Goal: Transaction & Acquisition: Purchase product/service

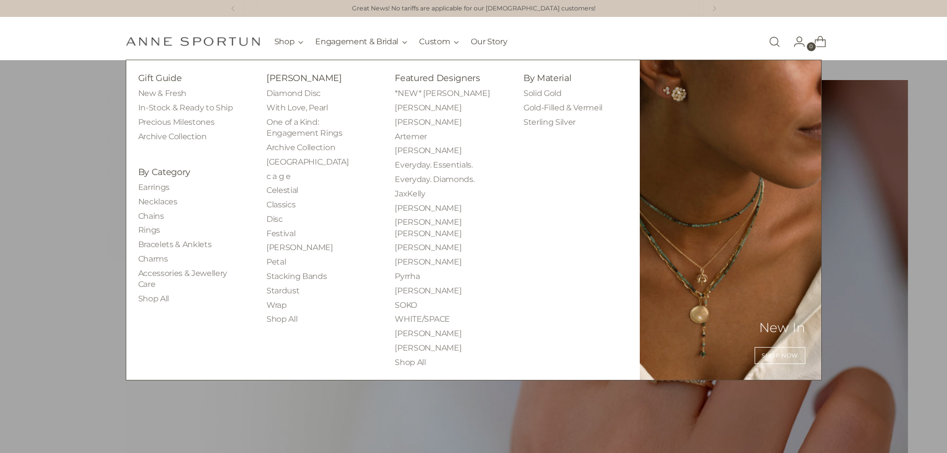
click at [152, 195] on ul "Earrings Necklaces Chains Rings Bracelets & Anklets Charms Accessories & Jewell…" at bounding box center [190, 243] width 104 height 122
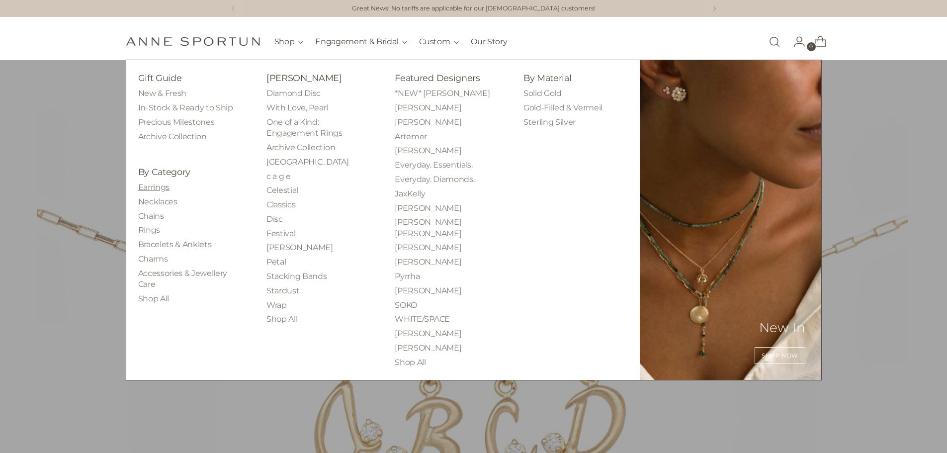
click at [152, 186] on link "Earrings" at bounding box center [153, 186] width 31 height 9
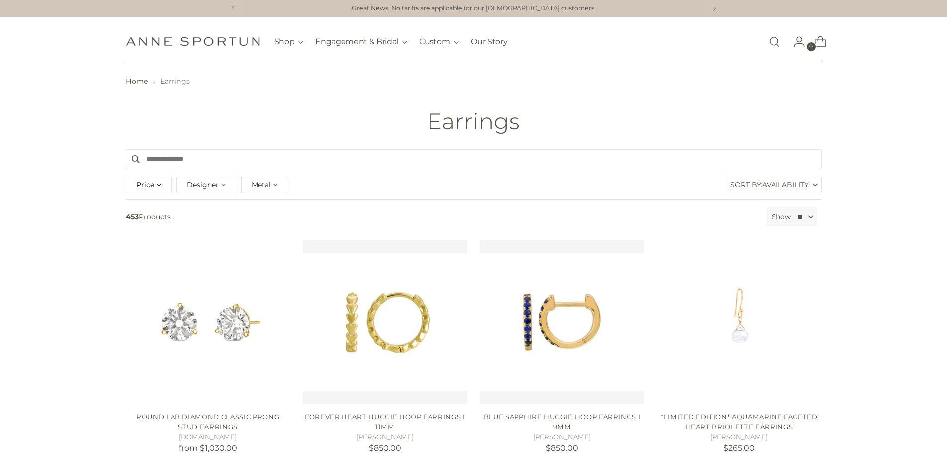
click at [199, 187] on span "Designer" at bounding box center [203, 184] width 32 height 11
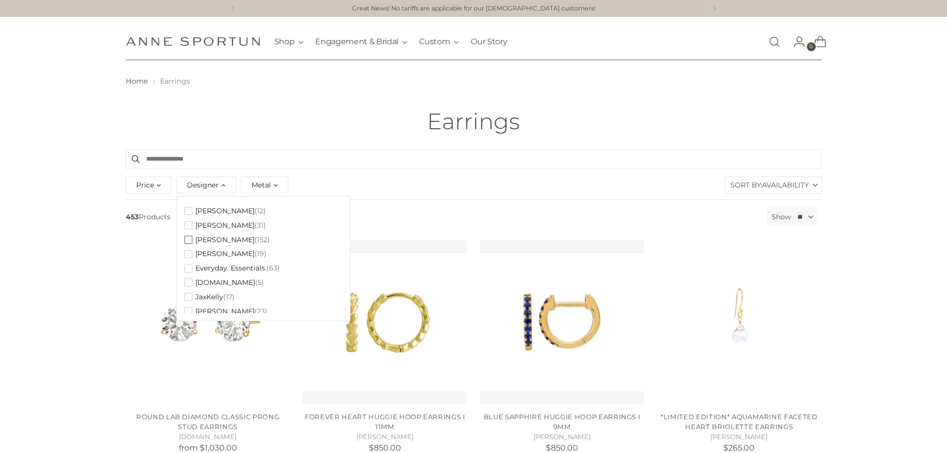
click at [195, 240] on span "[PERSON_NAME]" at bounding box center [224, 240] width 59 height 8
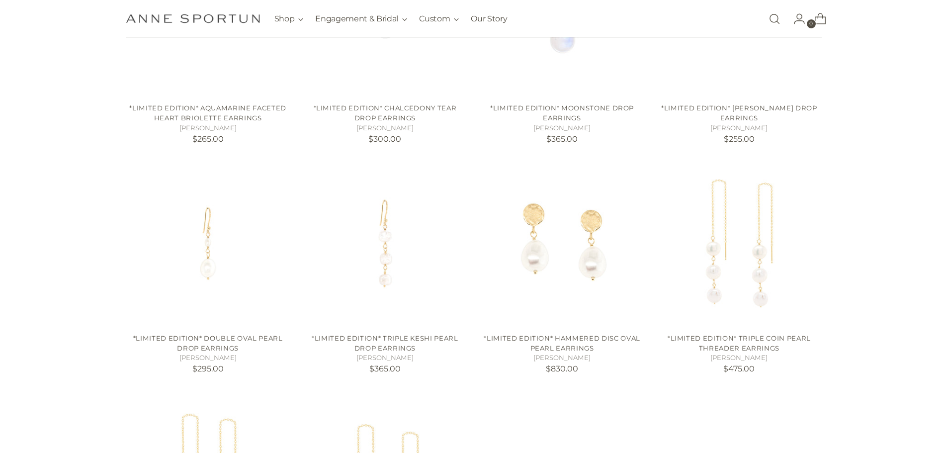
scroll to position [332, 0]
click at [0, 0] on img "*Limited Edition* Double Oval Pearl Drop Earrings" at bounding box center [0, 0] width 0 height 0
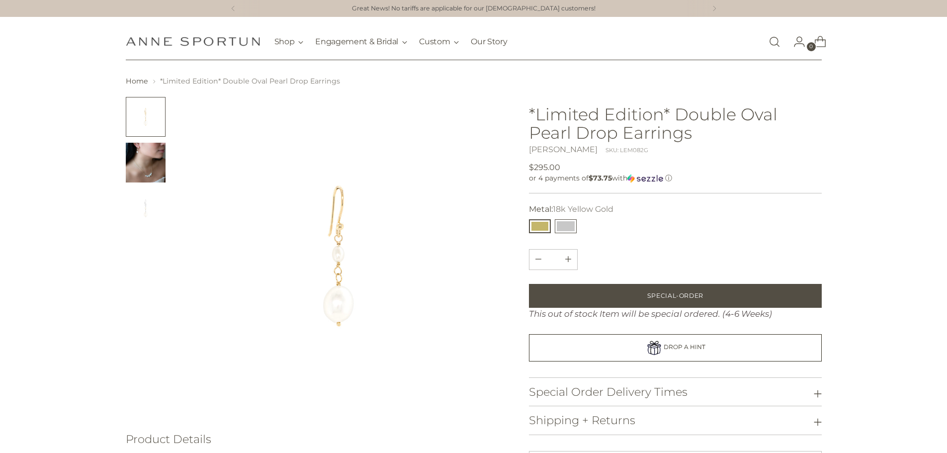
click at [563, 223] on button "14k White Gold" at bounding box center [566, 226] width 22 height 14
click at [539, 224] on button "18k Yellow Gold" at bounding box center [540, 226] width 22 height 14
